Goal: Information Seeking & Learning: Learn about a topic

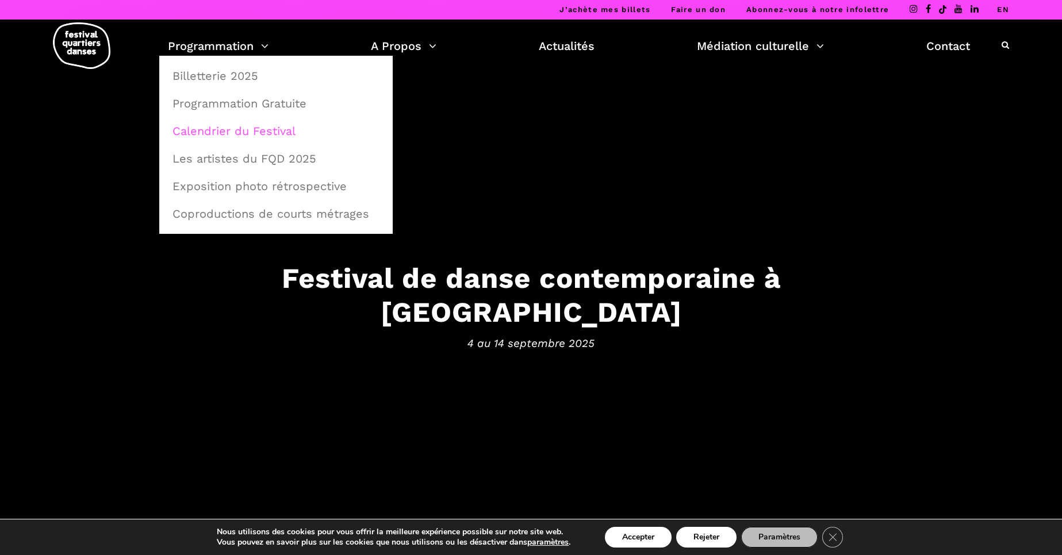
click at [236, 131] on link "Calendrier du Festival" at bounding box center [276, 131] width 221 height 26
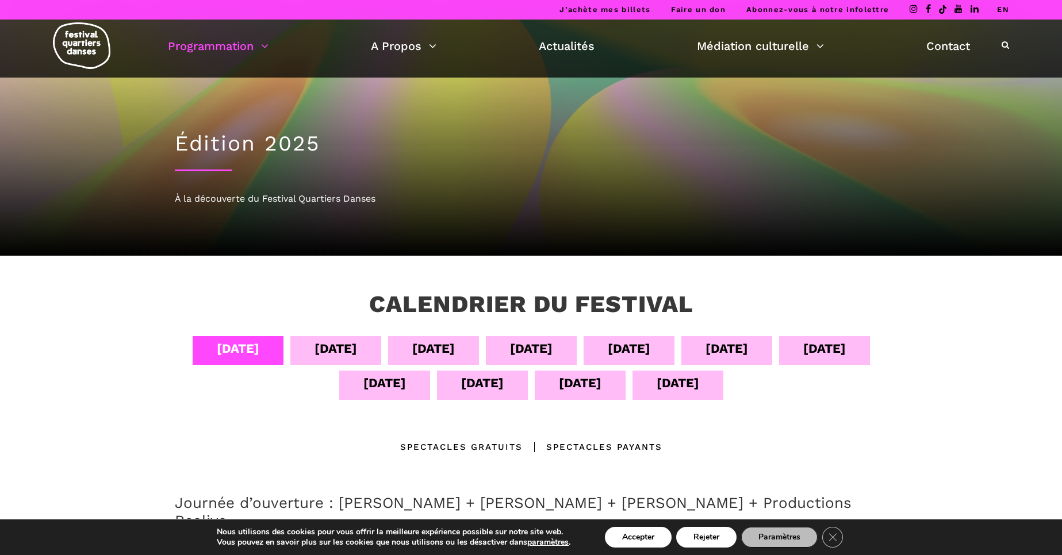
click at [413, 386] on div "[DATE]" at bounding box center [384, 385] width 91 height 29
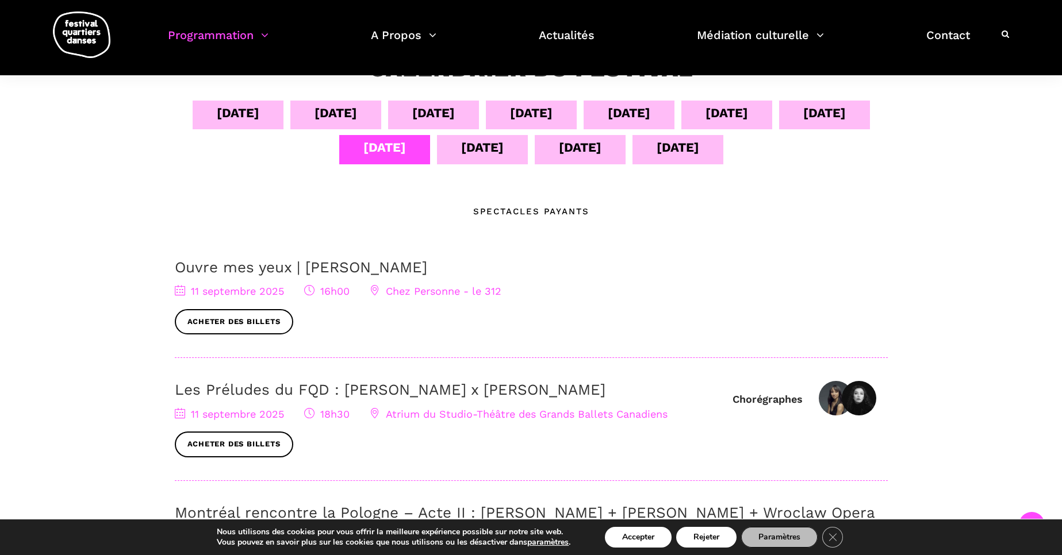
scroll to position [232, 0]
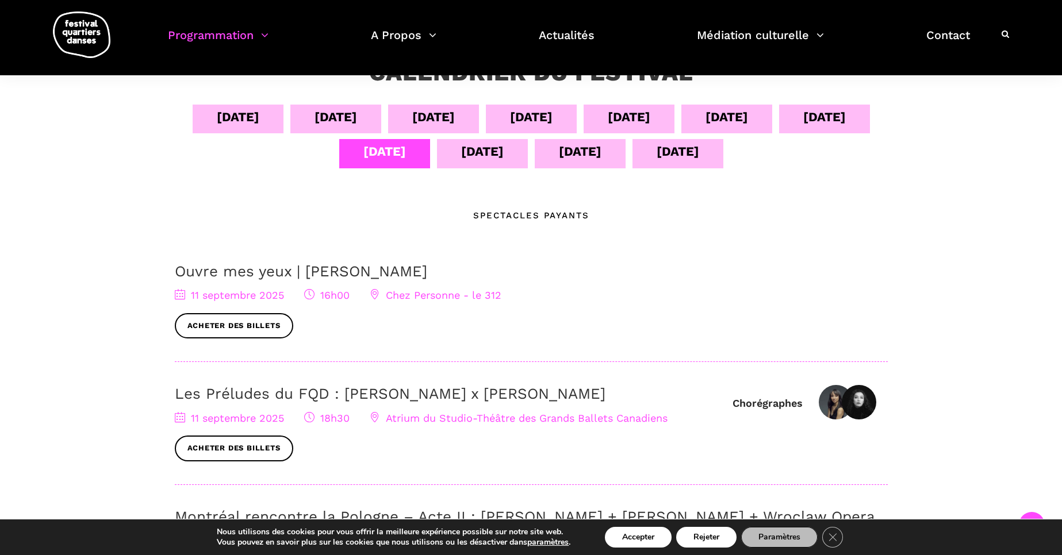
click at [542, 120] on div "[DATE]" at bounding box center [531, 117] width 43 height 20
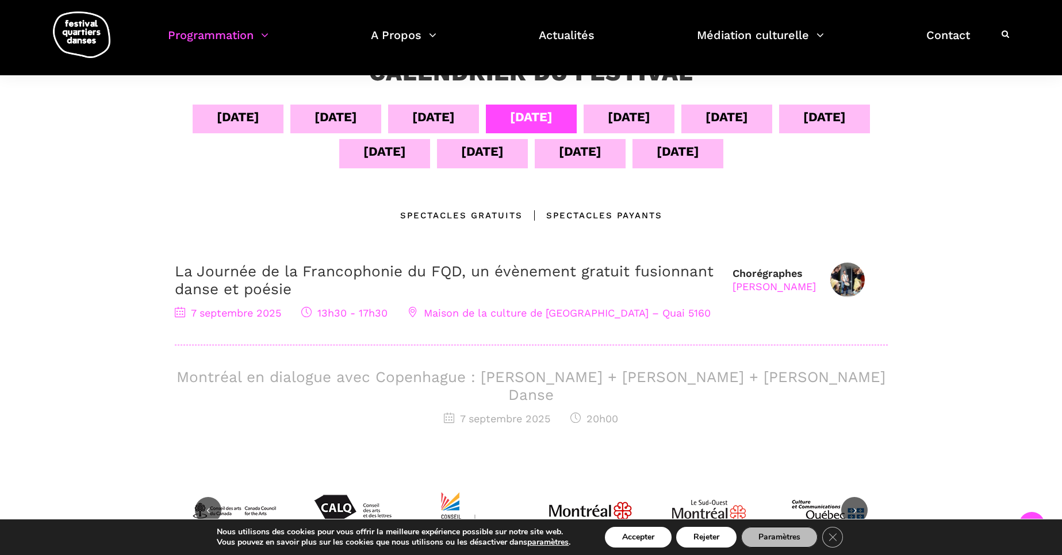
click at [334, 129] on div "[DATE]" at bounding box center [335, 119] width 91 height 29
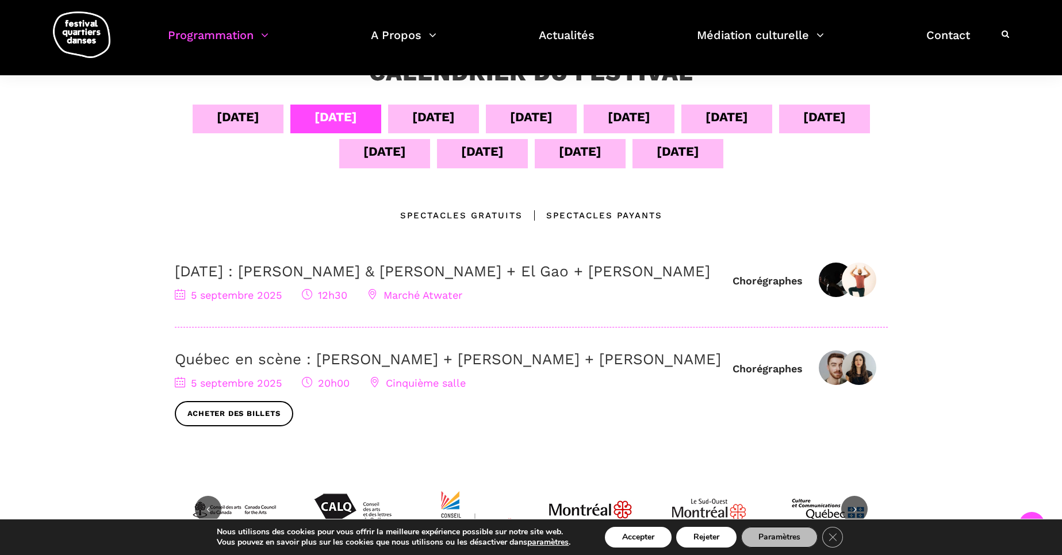
click at [251, 127] on div "[DATE]" at bounding box center [238, 119] width 91 height 29
